Goal: Task Accomplishment & Management: Manage account settings

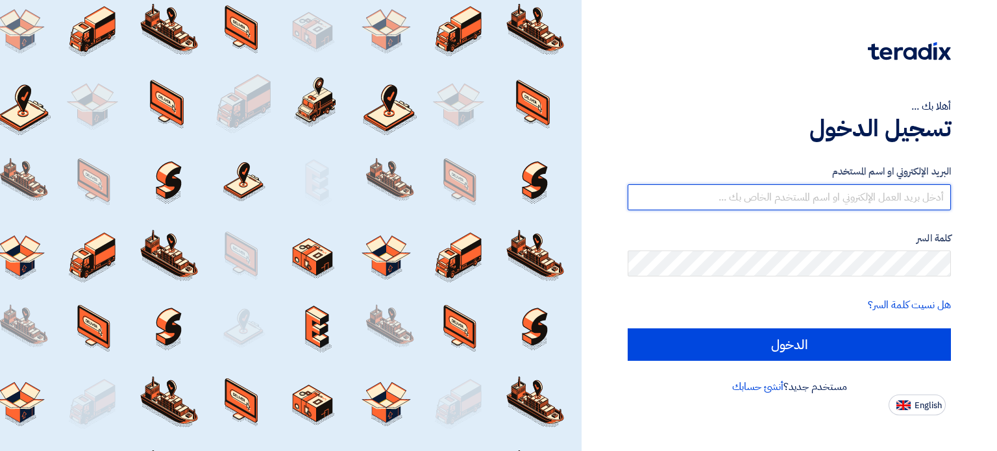
click at [767, 199] on input "text" at bounding box center [789, 197] width 323 height 26
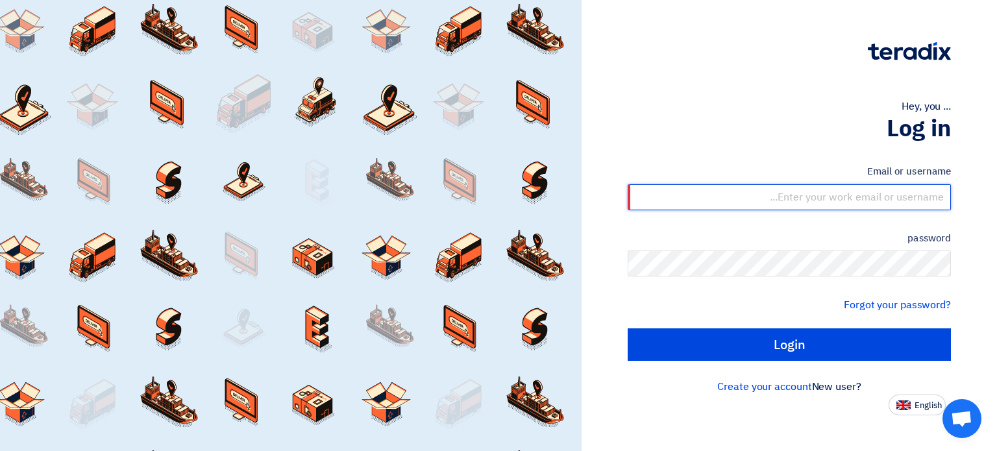
type input "finance@abraakintl.com"
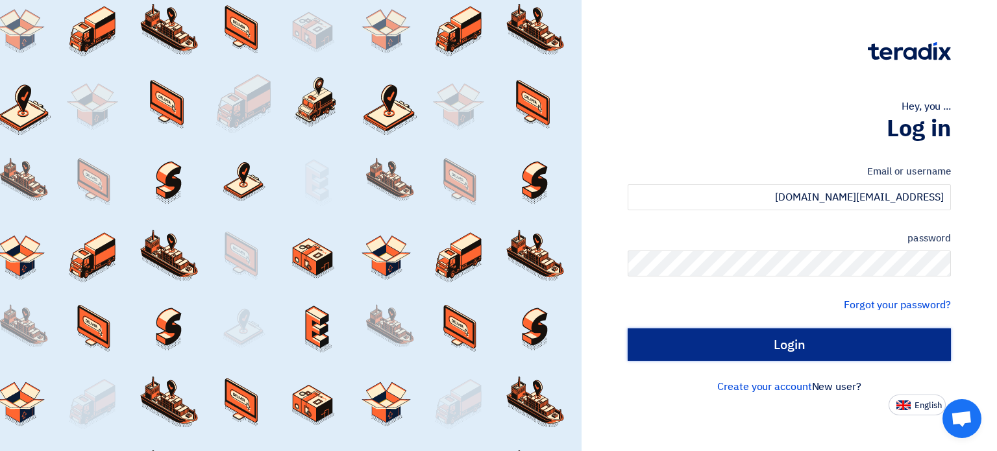
click at [817, 342] on input "Login" at bounding box center [789, 344] width 323 height 32
type input "Sign in"
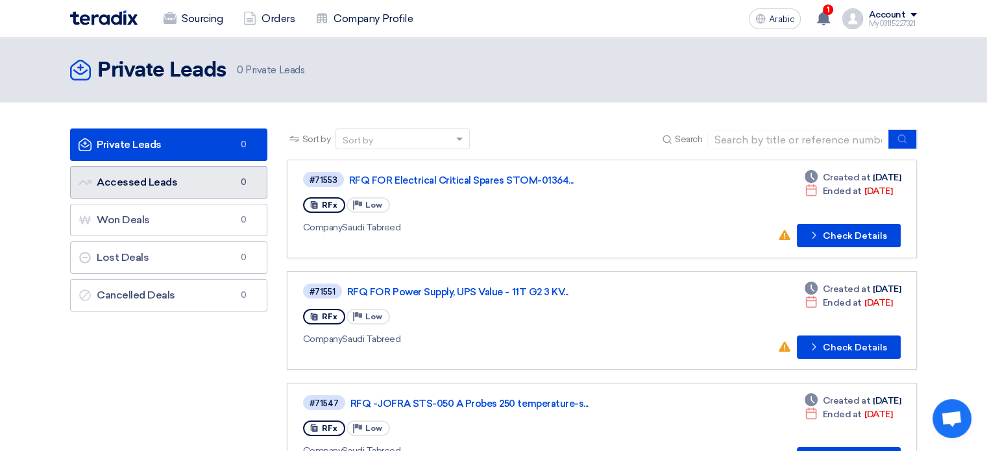
click at [208, 188] on link "Accessed Leads Accessed Leads 0" at bounding box center [168, 182] width 197 height 32
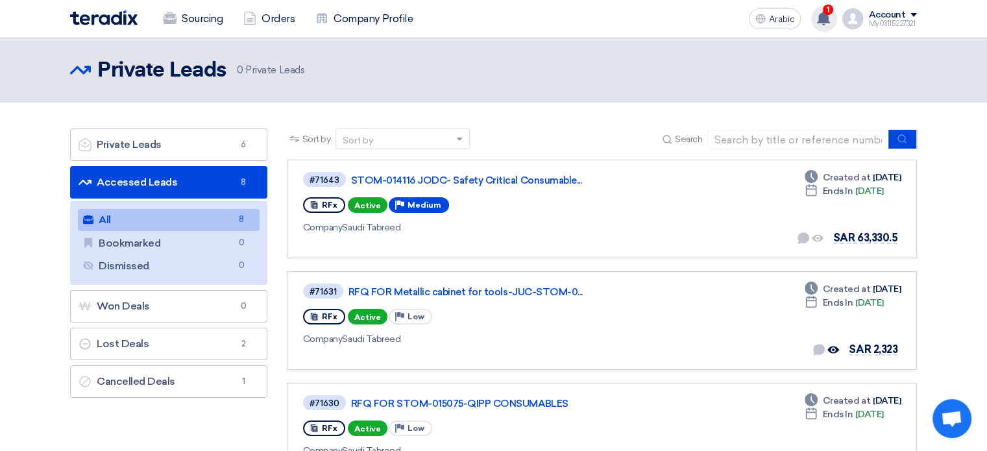
click at [826, 16] on use at bounding box center [823, 18] width 13 height 14
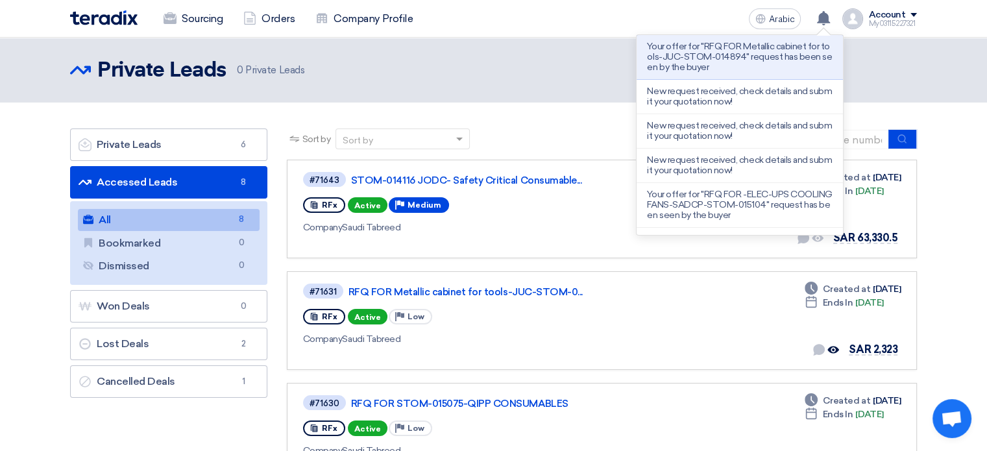
click at [880, 70] on div "Accessed Leads Private Leads 0 Private Leads" at bounding box center [493, 70] width 847 height 26
